Goal: Find specific page/section: Find specific page/section

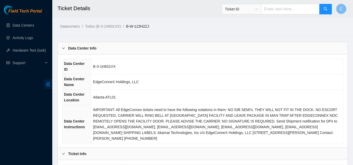
click at [49, 85] on icon "double-left" at bounding box center [47, 84] width 5 height 5
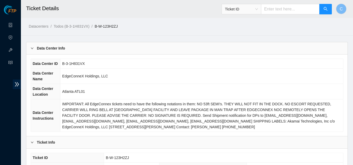
click at [73, 47] on div "Data Center Info" at bounding box center [186, 48] width 321 height 12
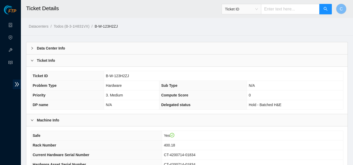
click at [81, 63] on div "Ticket Info" at bounding box center [186, 61] width 321 height 12
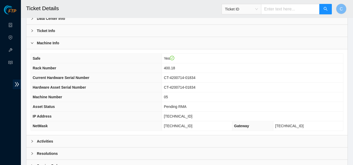
scroll to position [65, 0]
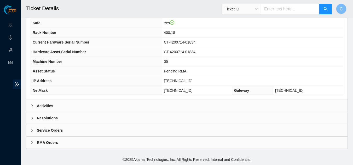
click at [62, 105] on div "Activities" at bounding box center [186, 106] width 321 height 12
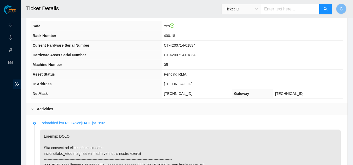
scroll to position [0, 0]
